Goal: Task Accomplishment & Management: Use online tool/utility

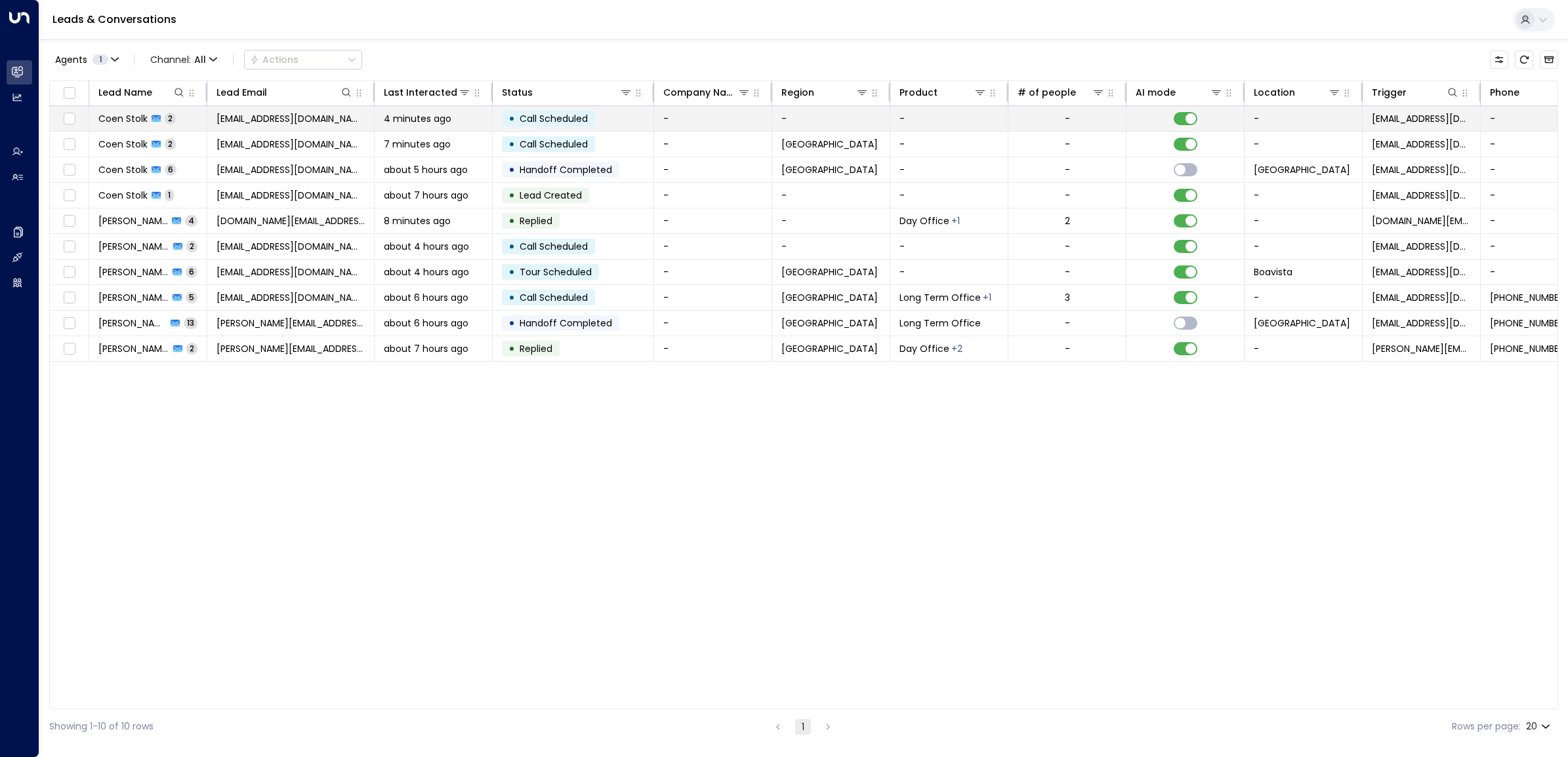
click at [248, 119] on span "[EMAIL_ADDRESS][DOMAIN_NAME]" at bounding box center [291, 119] width 148 height 13
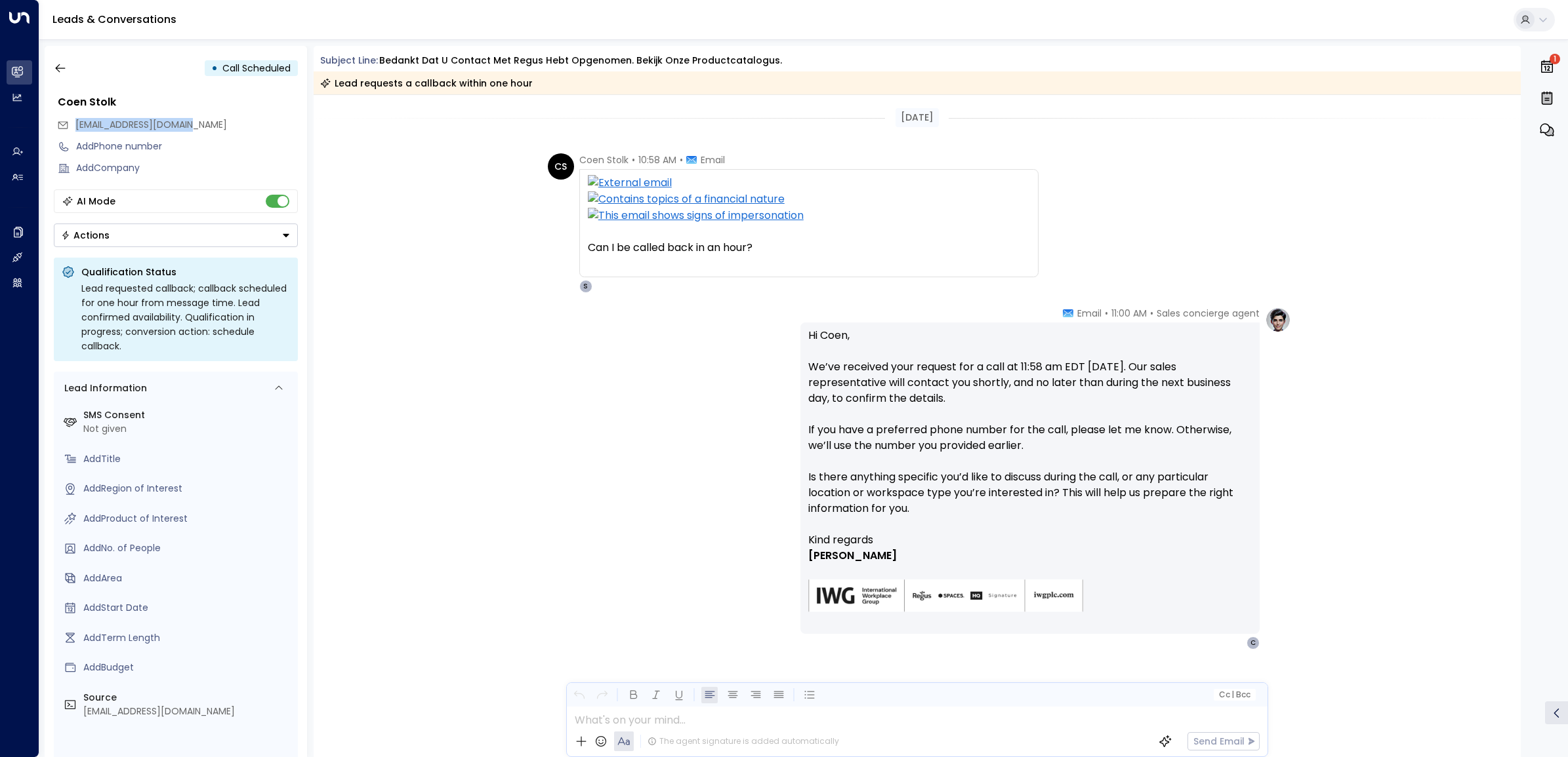
drag, startPoint x: 84, startPoint y: 123, endPoint x: 188, endPoint y: 122, distance: 104.0
click at [188, 122] on div "[EMAIL_ADDRESS][DOMAIN_NAME]" at bounding box center [177, 125] width 241 height 21
copy span "[EMAIL_ADDRESS][DOMAIN_NAME]"
drag, startPoint x: 1051, startPoint y: 365, endPoint x: 1125, endPoint y: 372, distance: 74.3
click at [1125, 372] on p "Hi Coen, We’ve received your request for a call at 11:58 am EDT today. Our sale…" at bounding box center [1029, 430] width 443 height 205
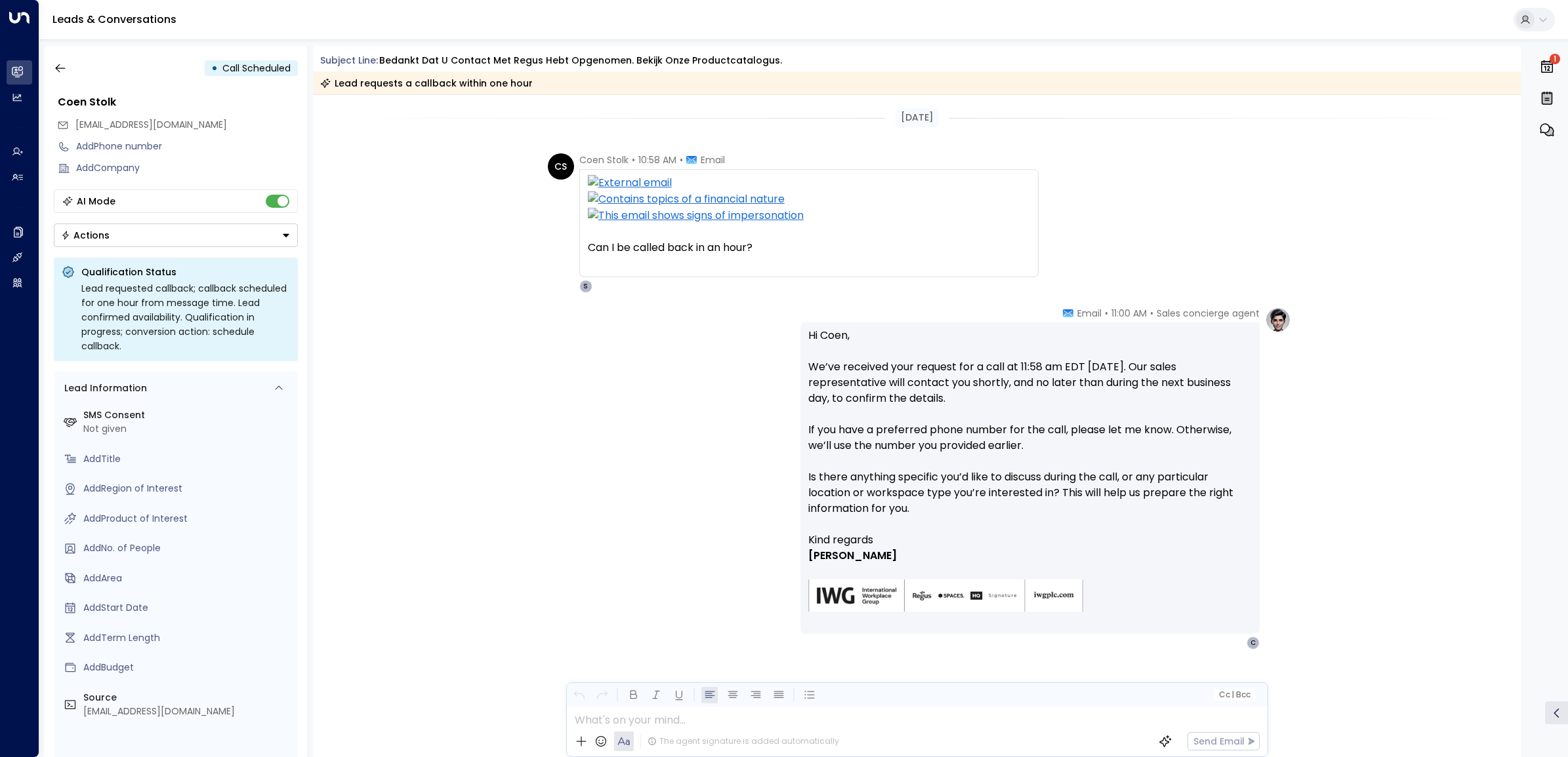
click at [1094, 375] on p "Hi Coen, We’ve received your request for a call at 11:58 am EDT today. Our sale…" at bounding box center [1029, 430] width 443 height 205
drag, startPoint x: 1056, startPoint y: 366, endPoint x: 1127, endPoint y: 365, distance: 71.0
click at [1127, 365] on p "Hi Coen, We’ve received your request for a call at 11:58 am EDT today. Our sale…" at bounding box center [1029, 430] width 443 height 205
drag, startPoint x: 1127, startPoint y: 365, endPoint x: 1322, endPoint y: 400, distance: 198.1
click at [1322, 400] on div "Sales concierge agent • 11:00 AM • Email Hi Coen, We’ve received your request f…" at bounding box center [917, 544] width 1207 height 474
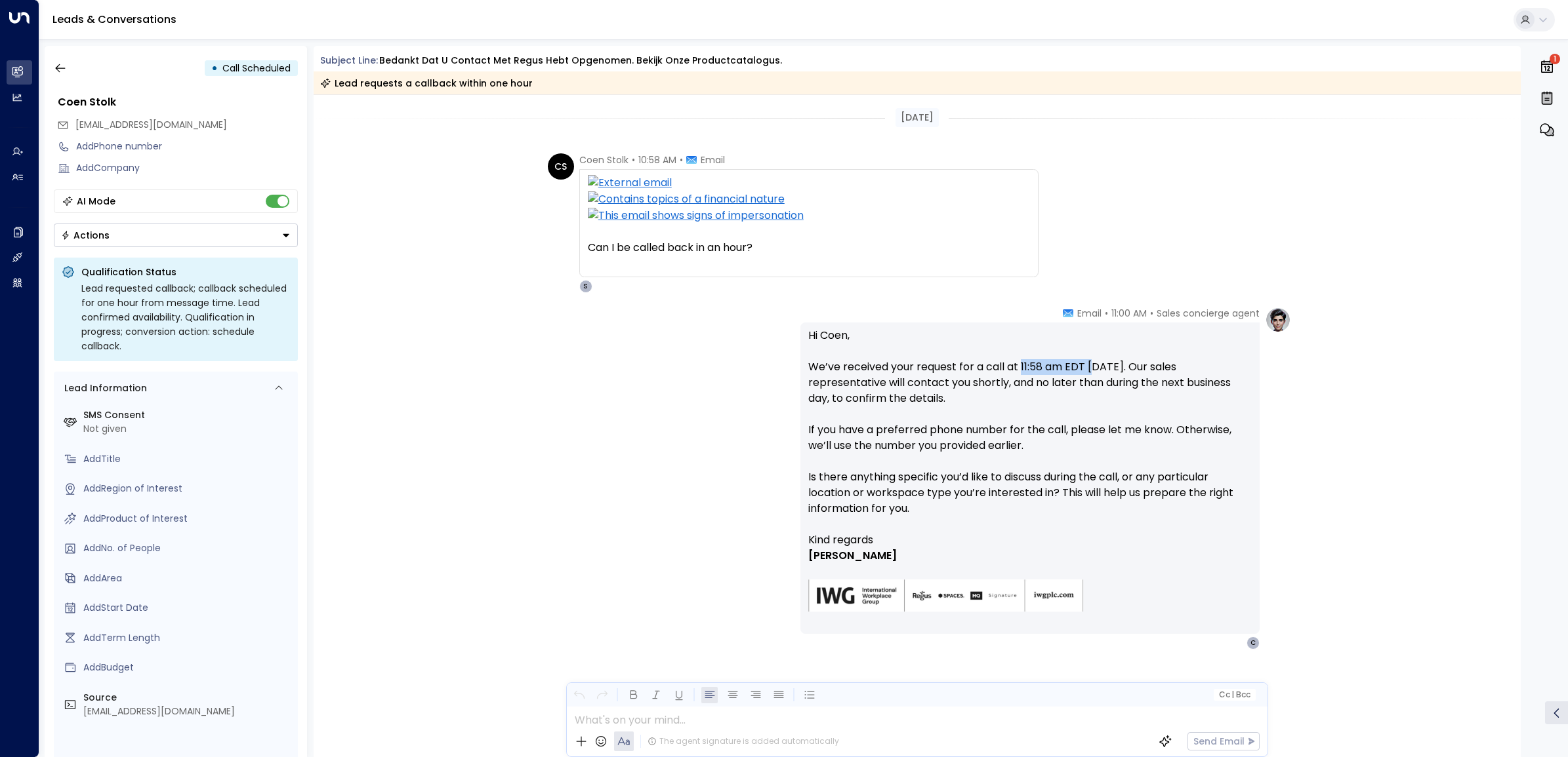
drag, startPoint x: 1020, startPoint y: 371, endPoint x: 1092, endPoint y: 367, distance: 72.1
click at [1092, 367] on p "Hi Coen, We’ve received your request for a call at 11:58 am EDT today. Our sale…" at bounding box center [1029, 430] width 443 height 205
click at [1019, 367] on p "Hi Coen, We’ve received your request for a call at 11:58 am EDT today. Our sale…" at bounding box center [1029, 430] width 443 height 205
drag, startPoint x: 1017, startPoint y: 366, endPoint x: 1054, endPoint y: 369, distance: 37.1
click at [1054, 369] on p "Hi Coen, We’ve received your request for a call at 11:58 am EDT today. Our sale…" at bounding box center [1029, 430] width 443 height 205
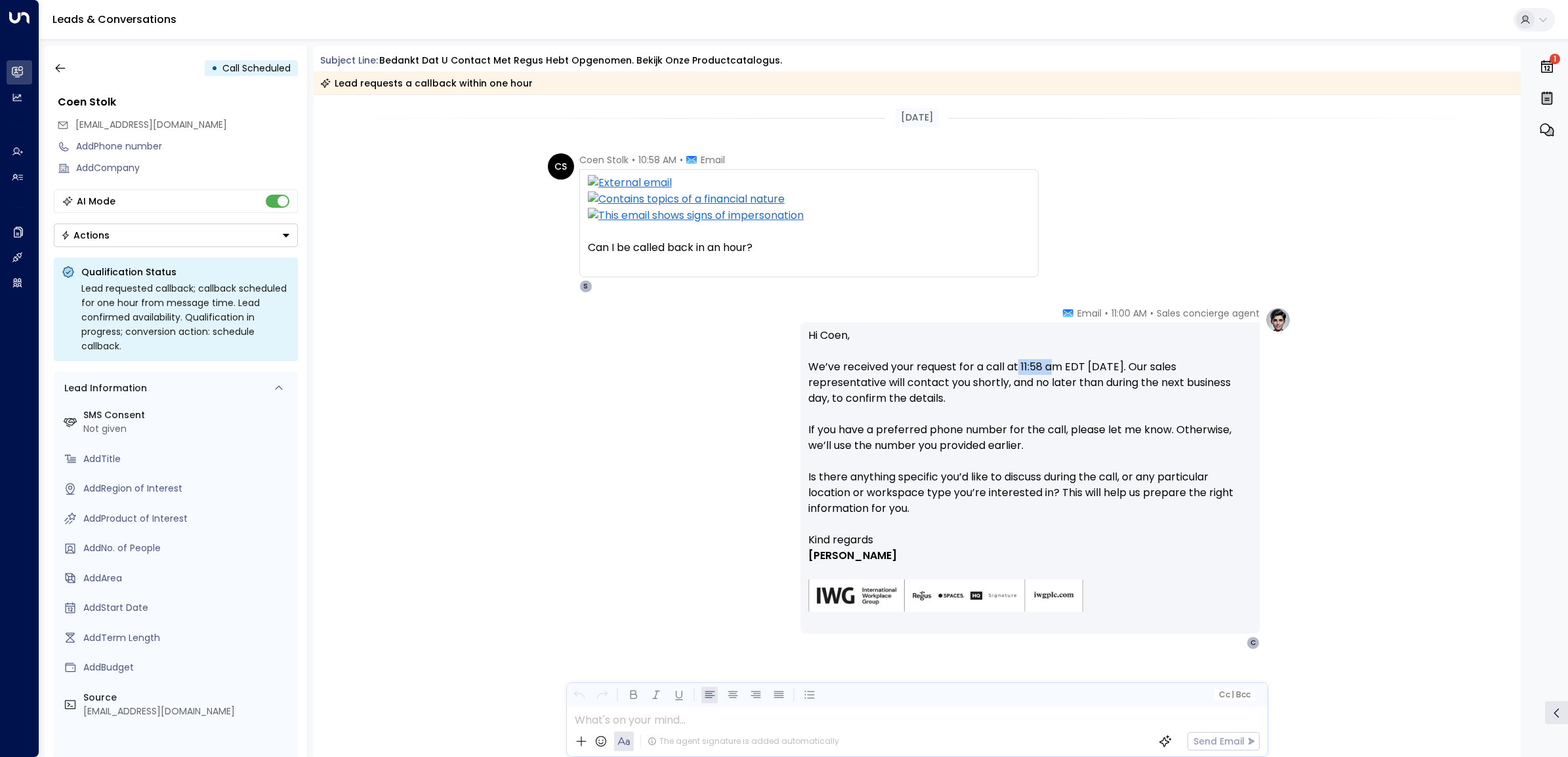
click at [1015, 368] on p "Hi Coen, We’ve received your request for a call at 11:58 am EDT today. Our sale…" at bounding box center [1029, 430] width 443 height 205
drag, startPoint x: 1020, startPoint y: 366, endPoint x: 1041, endPoint y: 365, distance: 21.0
click at [1041, 365] on p "Hi Coen, We’ve received your request for a call at 11:58 am EDT today. Our sale…" at bounding box center [1029, 430] width 443 height 205
click at [768, 378] on div "Sales concierge agent • 11:00 AM • Email Hi Coen, We’ve received your request f…" at bounding box center [917, 478] width 748 height 343
click at [60, 64] on icon "button" at bounding box center [60, 68] width 13 height 13
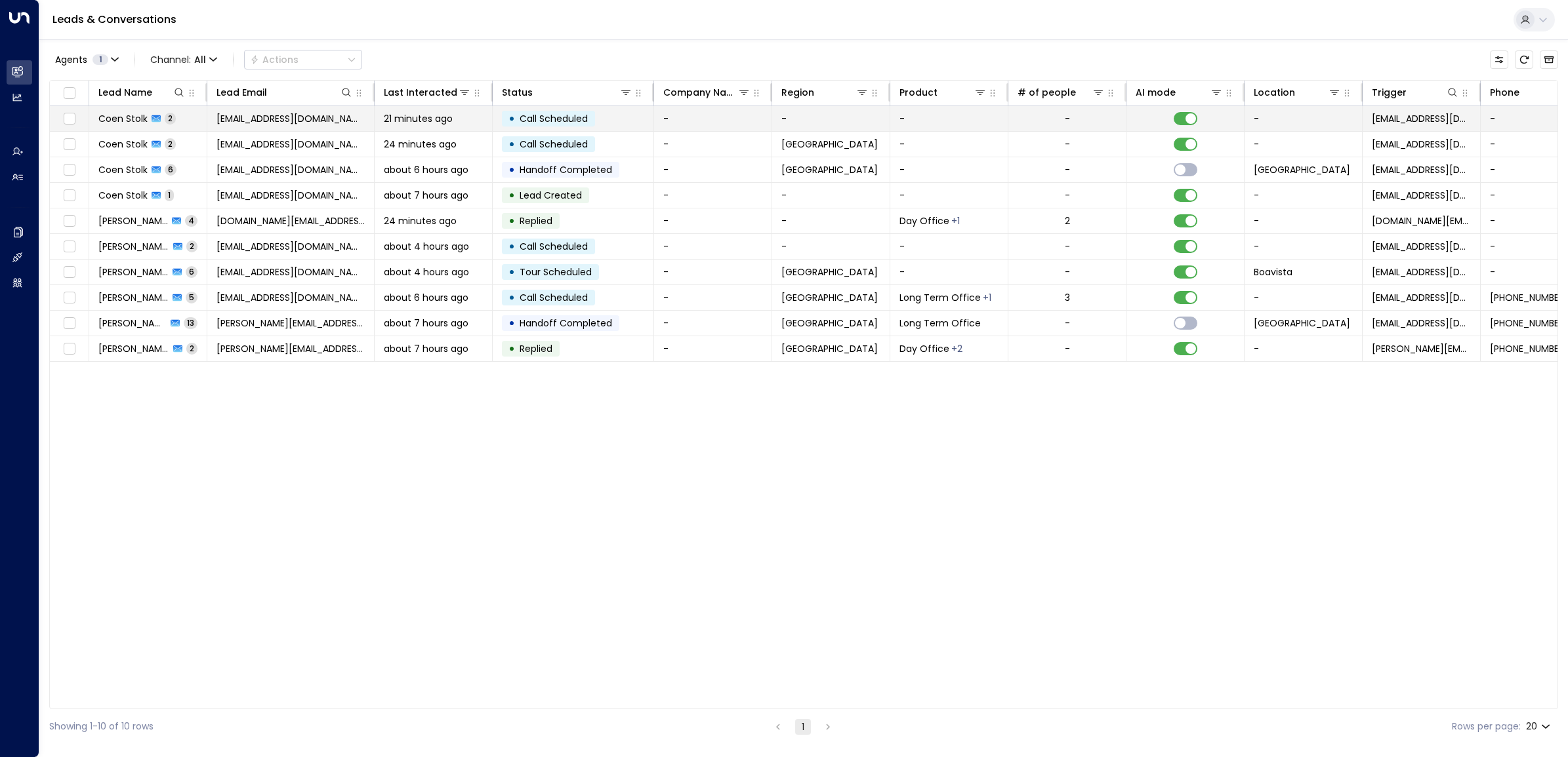
click at [252, 119] on span "[EMAIL_ADDRESS][DOMAIN_NAME]" at bounding box center [291, 119] width 148 height 13
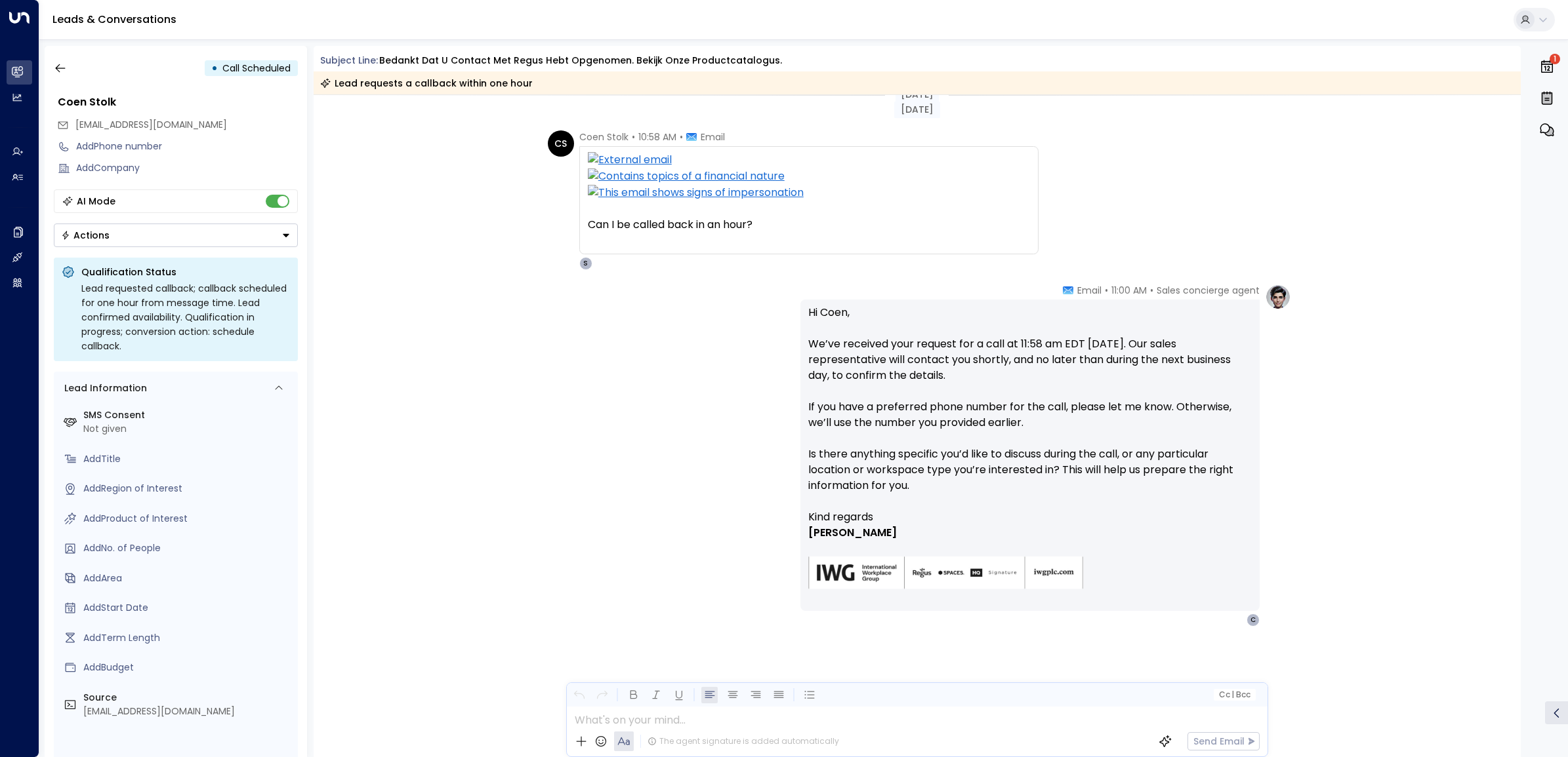
scroll to position [24, 0]
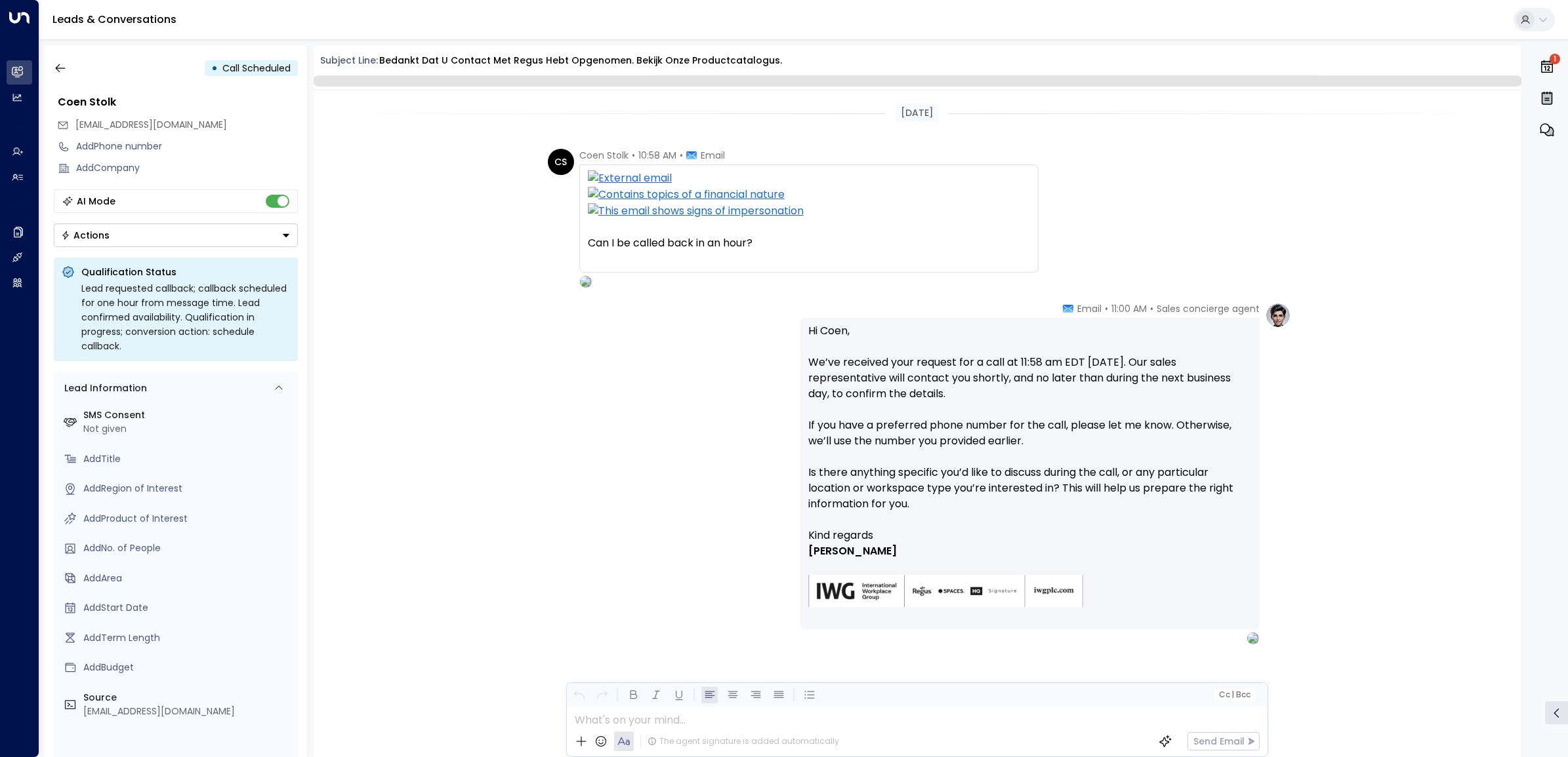
scroll to position [18, 0]
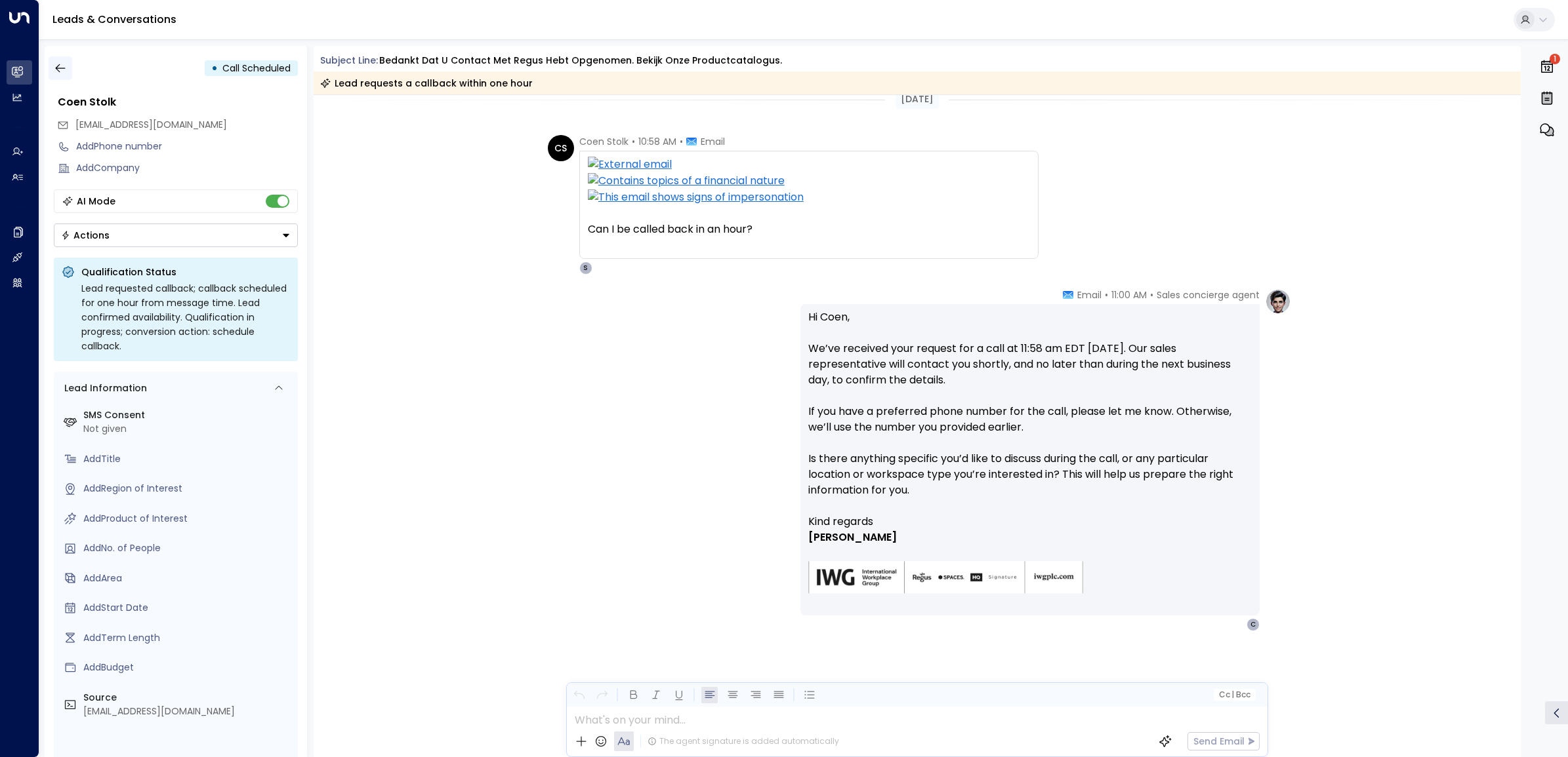
click at [64, 64] on icon "button" at bounding box center [60, 68] width 13 height 13
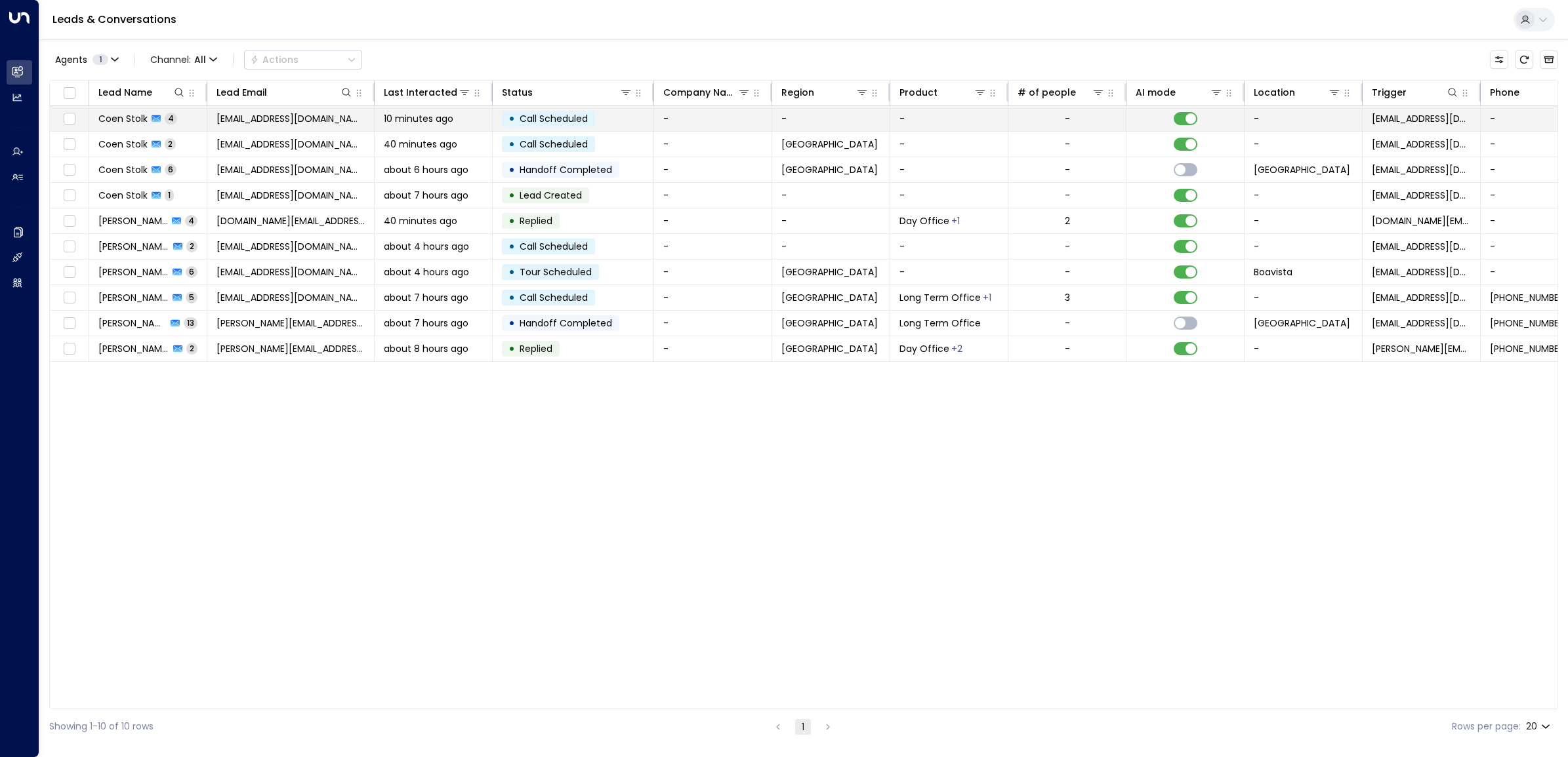
click at [244, 116] on span "[EMAIL_ADDRESS][DOMAIN_NAME]" at bounding box center [291, 119] width 148 height 13
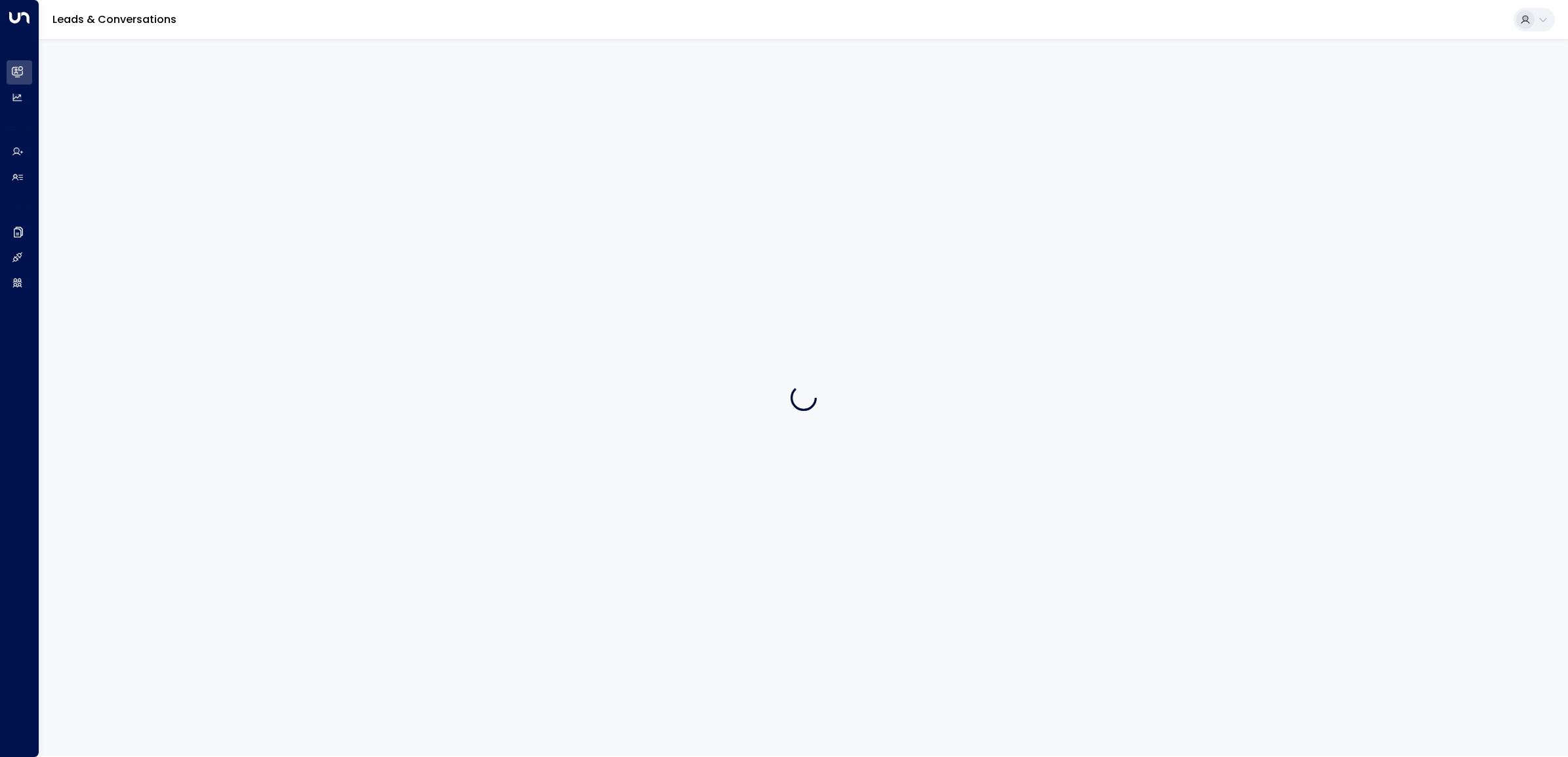
click at [244, 116] on div at bounding box center [804, 398] width 1528 height 717
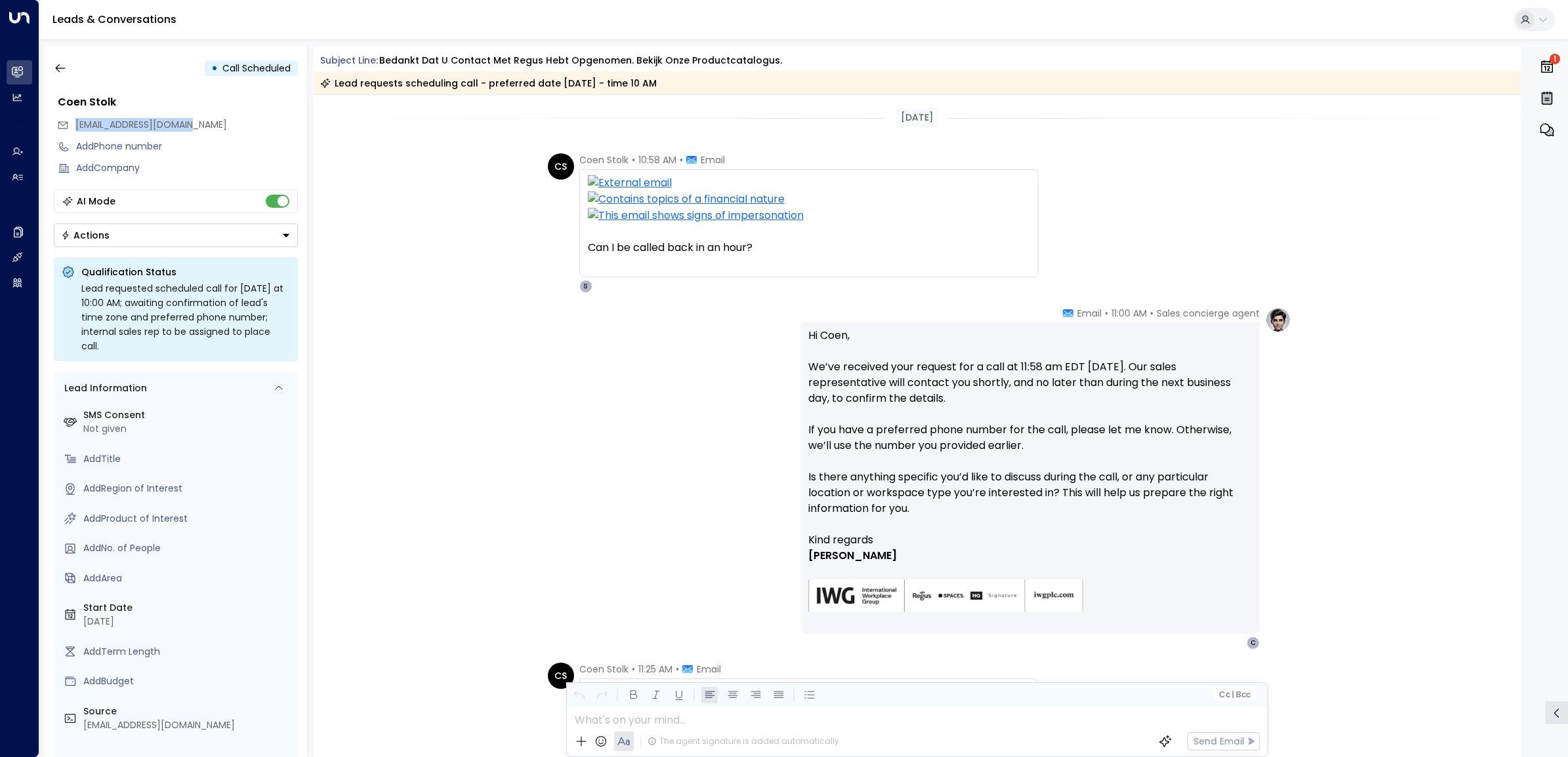
drag, startPoint x: 74, startPoint y: 125, endPoint x: 188, endPoint y: 123, distance: 114.0
click at [188, 123] on div "[EMAIL_ADDRESS][DOMAIN_NAME]" at bounding box center [177, 125] width 241 height 21
click at [58, 67] on icon "button" at bounding box center [60, 68] width 13 height 13
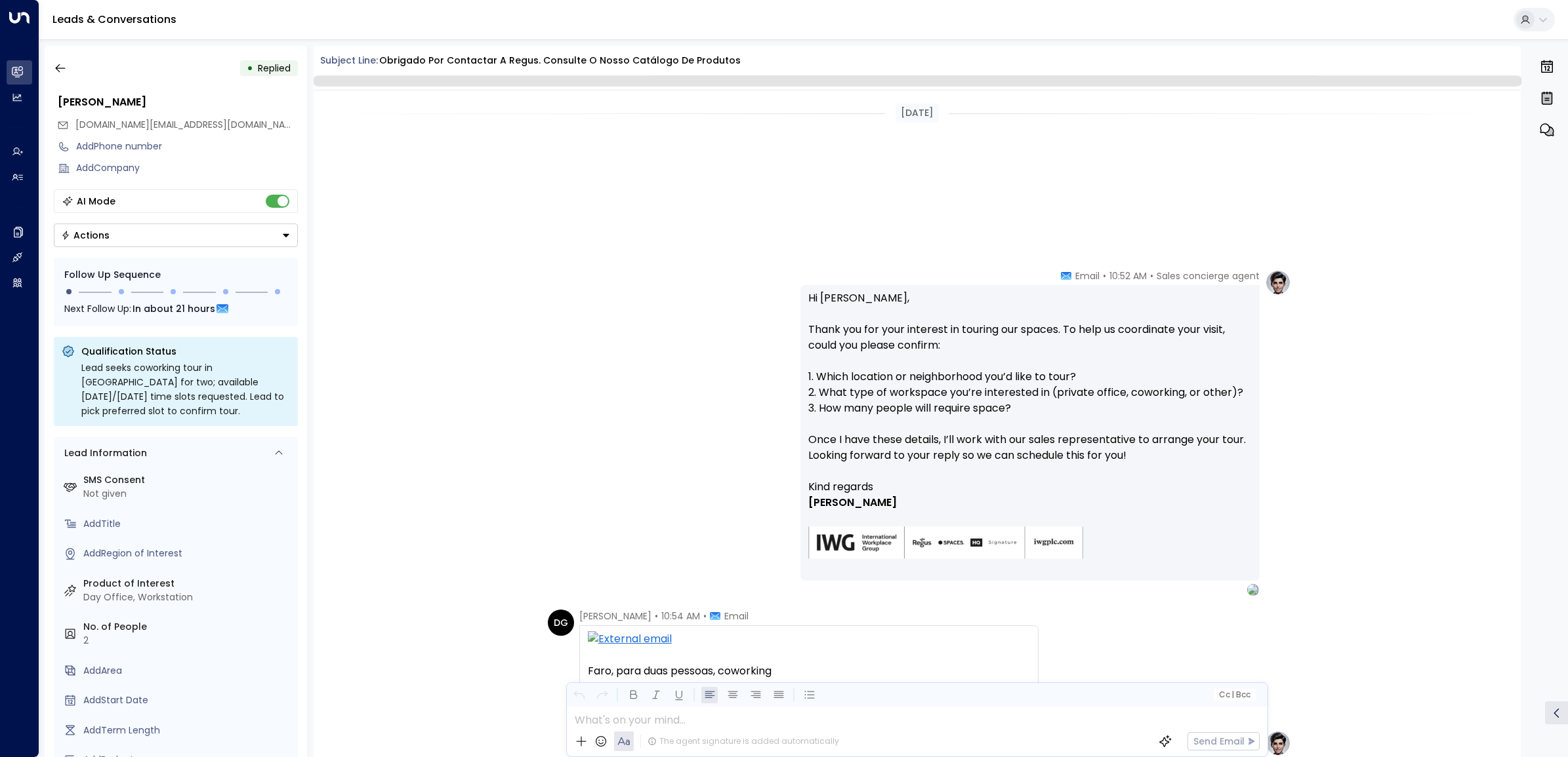
scroll to position [557, 0]
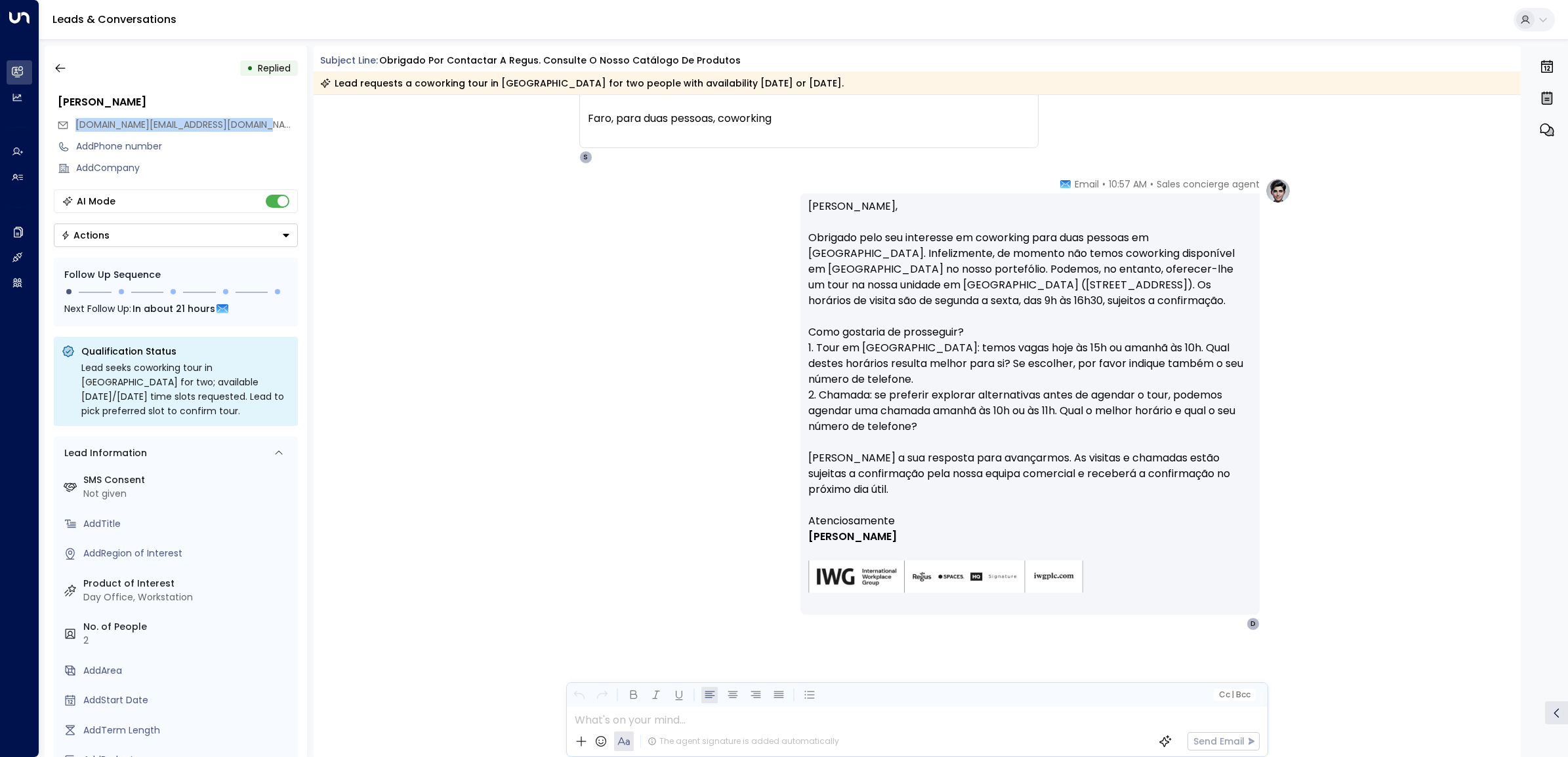
drag, startPoint x: 77, startPoint y: 122, endPoint x: 267, endPoint y: 128, distance: 190.1
click at [267, 128] on div "[DOMAIN_NAME][EMAIL_ADDRESS][DOMAIN_NAME]" at bounding box center [177, 125] width 241 height 21
copy span "[DOMAIN_NAME][EMAIL_ADDRESS][DOMAIN_NAME]"
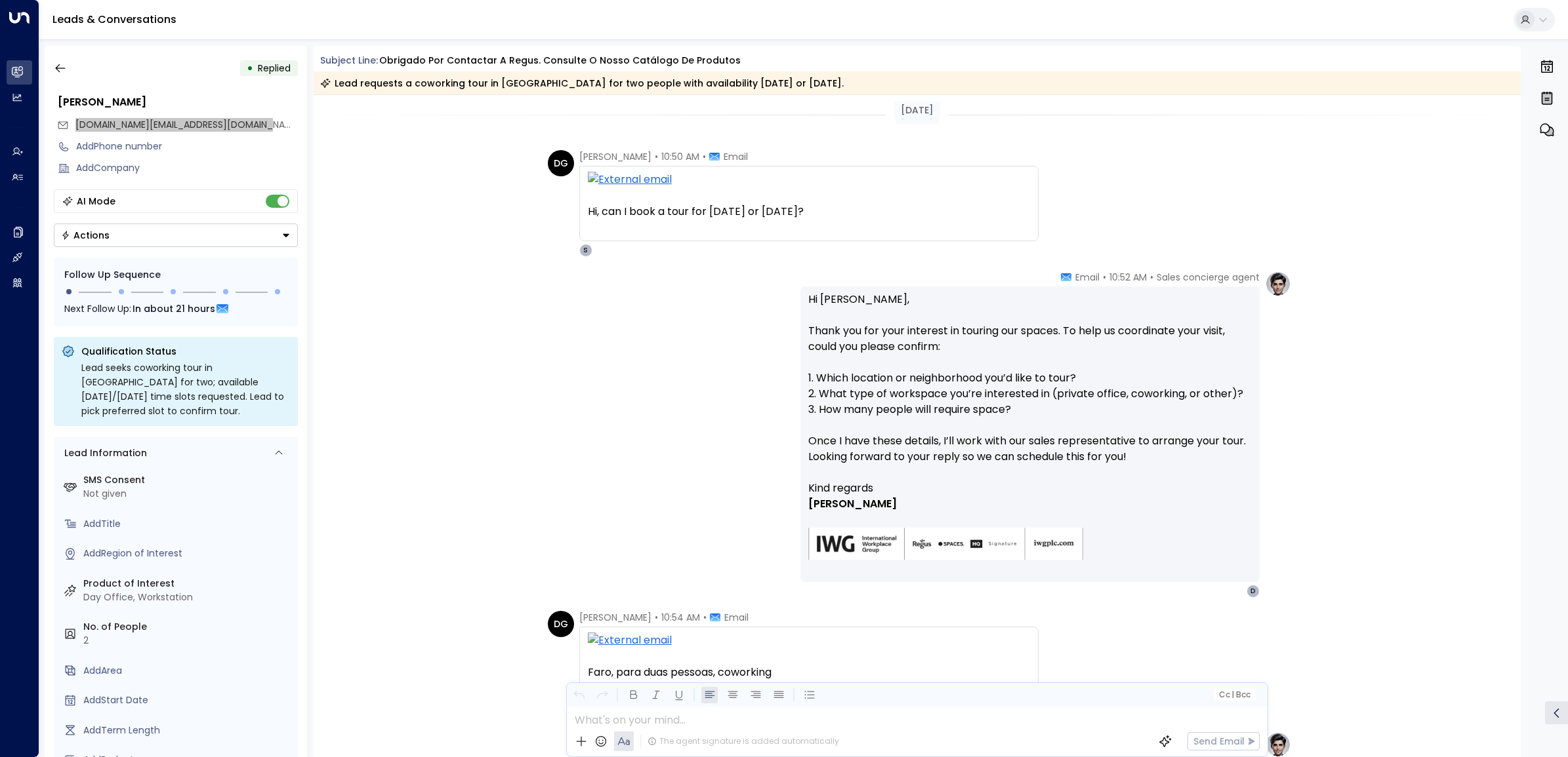
scroll to position [0, 0]
click at [57, 64] on icon "button" at bounding box center [60, 68] width 13 height 13
